Goal: Browse casually

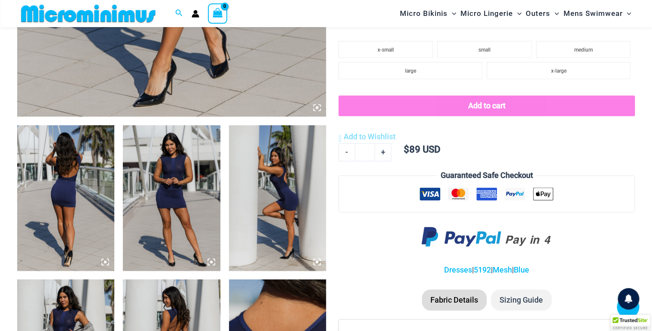
click at [62, 197] on img at bounding box center [65, 198] width 97 height 146
click at [62, 198] on img at bounding box center [65, 198] width 97 height 146
click at [136, 186] on img at bounding box center [171, 198] width 97 height 146
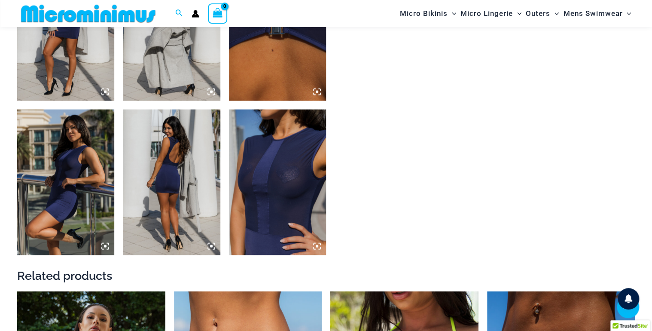
scroll to position [753, 0]
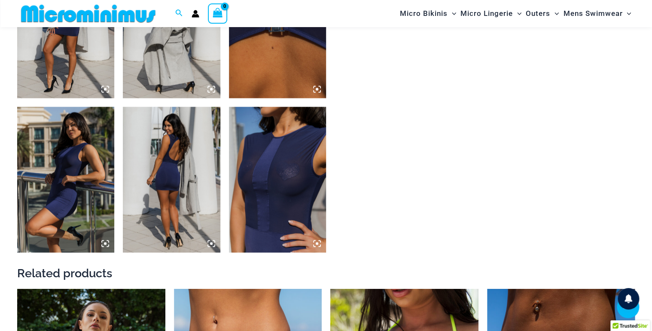
click at [284, 179] on img at bounding box center [277, 180] width 97 height 146
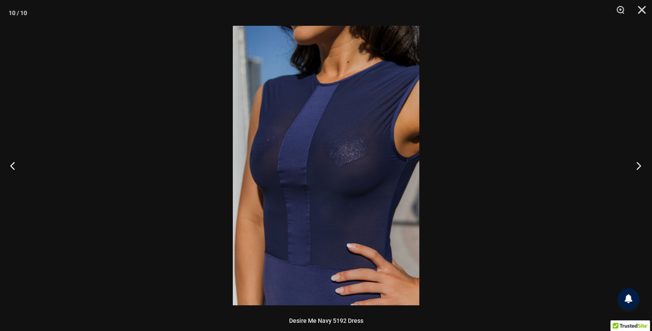
click at [636, 166] on button "Next" at bounding box center [636, 165] width 32 height 43
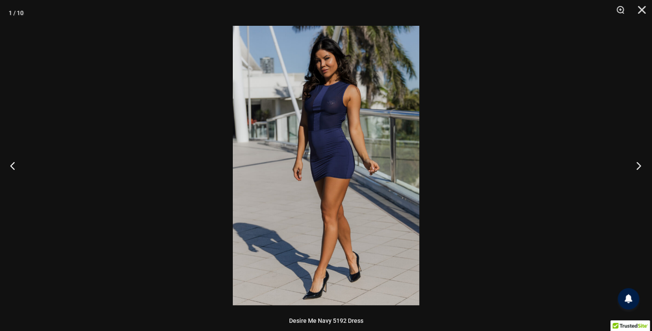
click at [636, 166] on button "Next" at bounding box center [636, 165] width 32 height 43
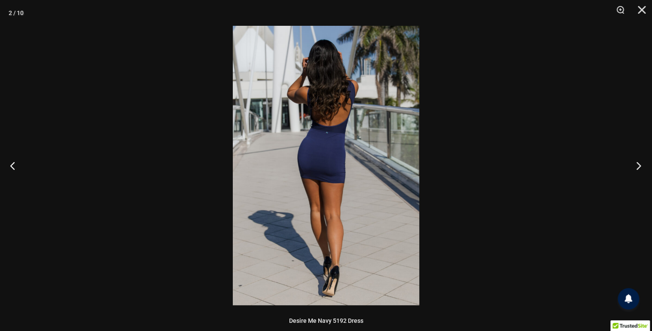
click at [636, 166] on button "Next" at bounding box center [636, 165] width 32 height 43
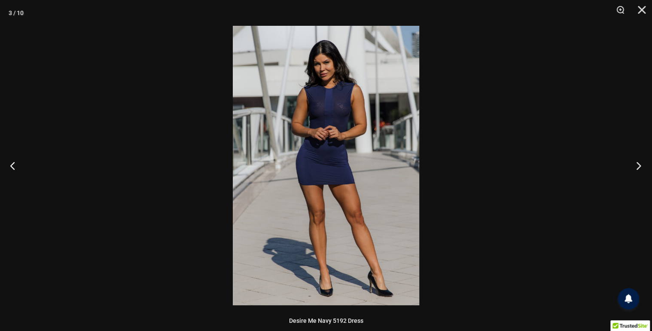
click at [636, 166] on button "Next" at bounding box center [636, 165] width 32 height 43
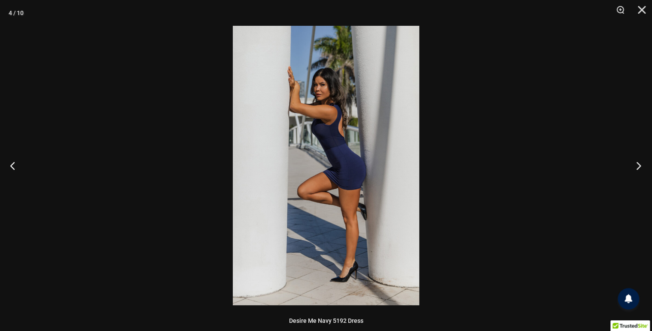
click at [636, 166] on button "Next" at bounding box center [636, 165] width 32 height 43
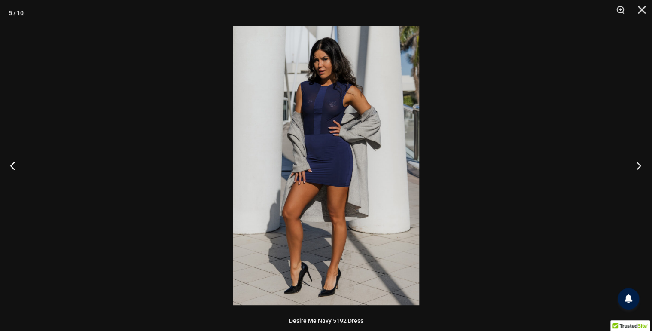
click at [636, 166] on button "Next" at bounding box center [636, 165] width 32 height 43
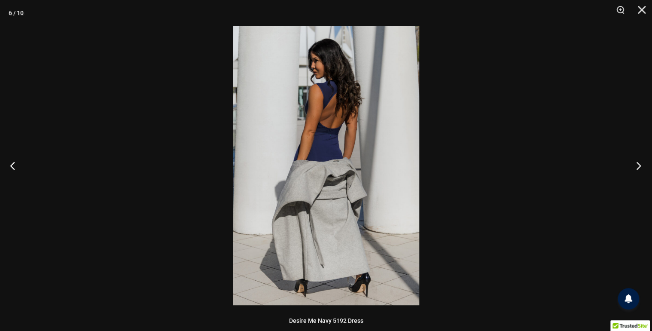
click at [636, 166] on button "Next" at bounding box center [636, 165] width 32 height 43
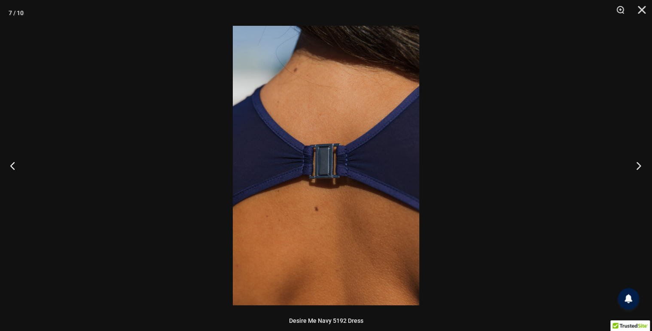
click at [636, 166] on button "Next" at bounding box center [636, 165] width 32 height 43
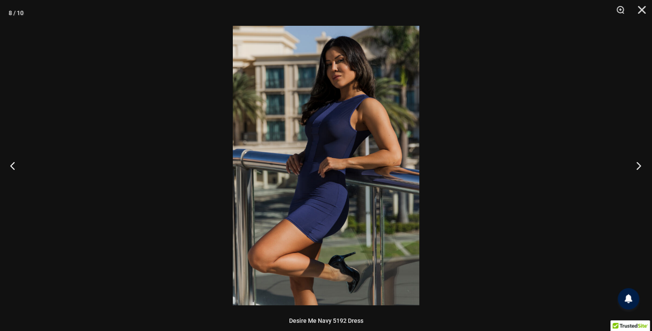
click at [636, 166] on button "Next" at bounding box center [636, 165] width 32 height 43
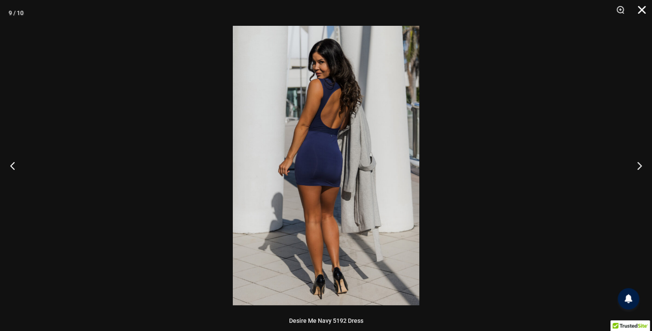
click at [646, 6] on button "Close" at bounding box center [638, 13] width 21 height 26
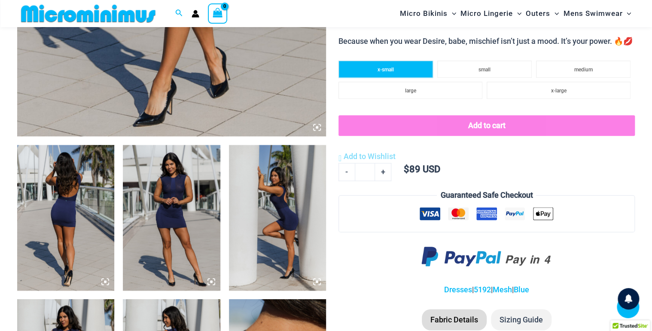
scroll to position [398, 0]
